Goal: Task Accomplishment & Management: Complete application form

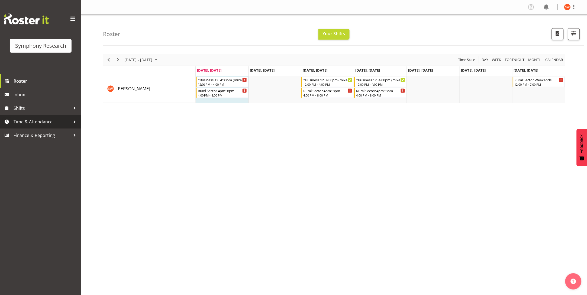
click at [25, 121] on span "Time & Attendance" at bounding box center [42, 122] width 57 height 8
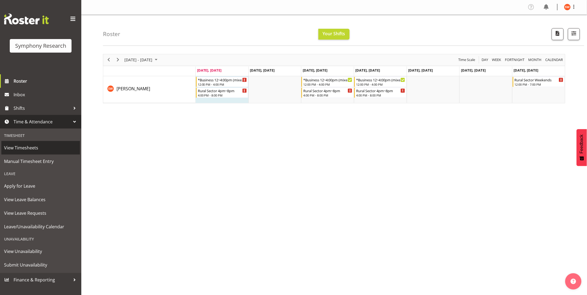
click at [22, 148] on span "View Timesheets" at bounding box center [40, 148] width 73 height 8
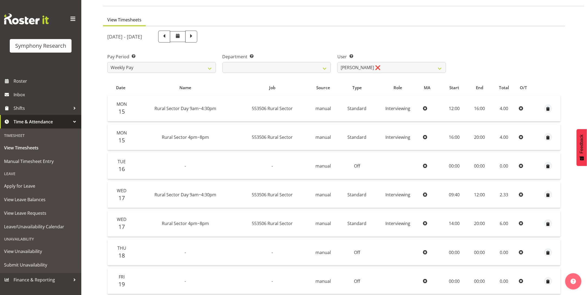
scroll to position [26, 0]
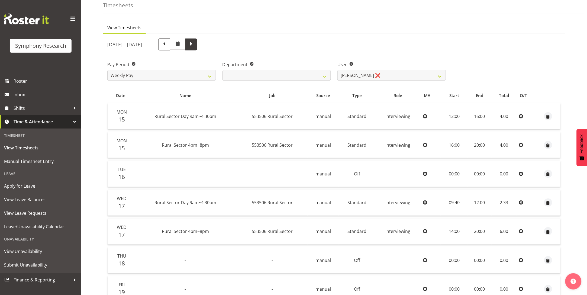
click at [197, 48] on span at bounding box center [191, 44] width 12 height 12
select select
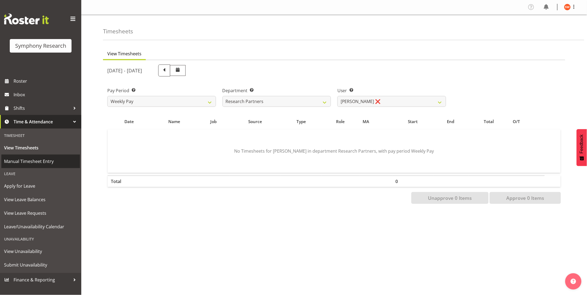
click at [21, 160] on span "Manual Timesheet Entry" at bounding box center [40, 161] width 73 height 8
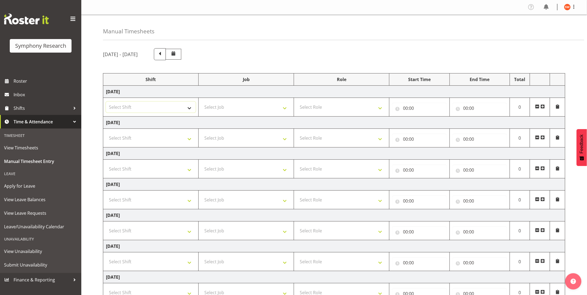
click at [188, 110] on select "Select Shift !!Weekend Residential (Roster IT Shift Label) *Business 9/10am ~ 4…" at bounding box center [151, 107] width 90 height 11
select select "81561"
click at [106, 102] on select "Select Shift !!Weekend Residential (Roster IT Shift Label) *Business 9/10am ~ 4…" at bounding box center [151, 107] width 90 height 11
click at [255, 112] on select "Select Job 550060 IF Admin 553492 World Poll Aus Wave 2 Main 2025 553493 World …" at bounding box center [246, 107] width 90 height 11
select select "10587"
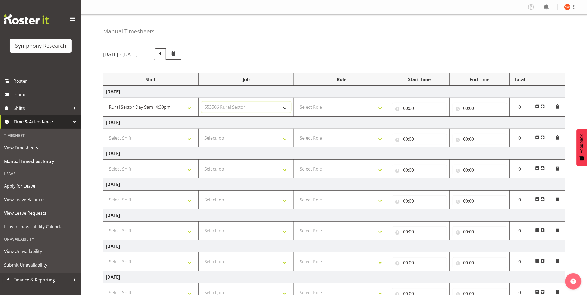
click at [201, 102] on select "Select Job 550060 IF Admin 553492 World Poll Aus Wave 2 Main 2025 553493 World …" at bounding box center [246, 107] width 90 height 11
click at [340, 112] on select "Select Role Briefing Interviewing" at bounding box center [342, 107] width 90 height 11
select select "47"
click at [297, 102] on select "Select Role Briefing Interviewing" at bounding box center [342, 107] width 90 height 11
click at [405, 112] on input "00:00" at bounding box center [419, 108] width 54 height 11
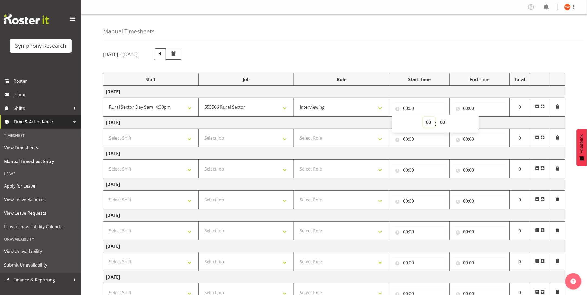
click at [430, 125] on select "00 01 02 03 04 05 06 07 08 09 10 11 12 13 14 15 16 17 18 19 20 21 22 23" at bounding box center [429, 122] width 12 height 11
select select "12"
click at [423, 117] on select "00 01 02 03 04 05 06 07 08 09 10 11 12 13 14 15 16 17 18 19 20 21 22 23" at bounding box center [429, 122] width 12 height 11
type input "12:00"
click at [469, 109] on input "00:00" at bounding box center [479, 108] width 54 height 11
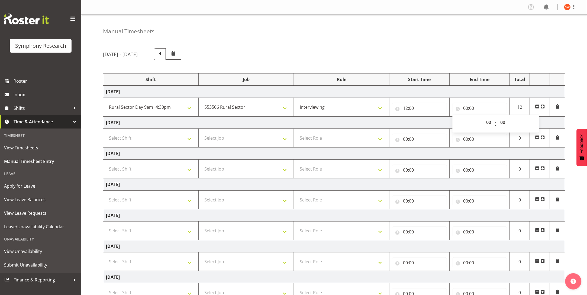
click at [458, 51] on div "[DATE] - [DATE]" at bounding box center [334, 54] width 462 height 12
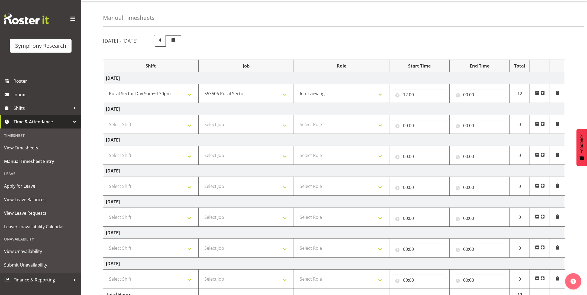
scroll to position [46, 0]
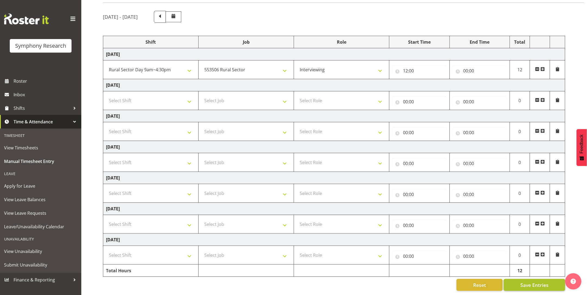
drag, startPoint x: 540, startPoint y: 255, endPoint x: 542, endPoint y: 272, distance: 17.5
click at [540, 281] on span "Save Entries" at bounding box center [534, 284] width 28 height 7
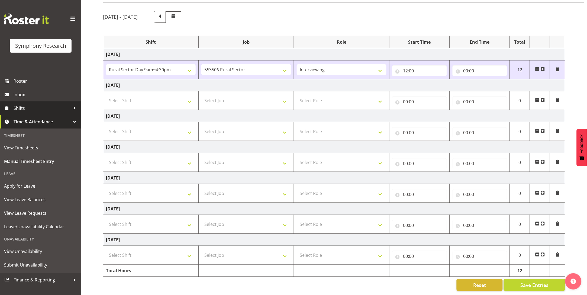
click at [12, 108] on link "Shifts" at bounding box center [40, 108] width 81 height 14
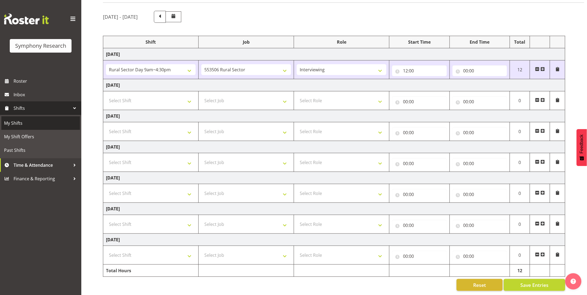
click at [17, 121] on span "My Shifts" at bounding box center [40, 123] width 73 height 8
